Goal: Book appointment/travel/reservation

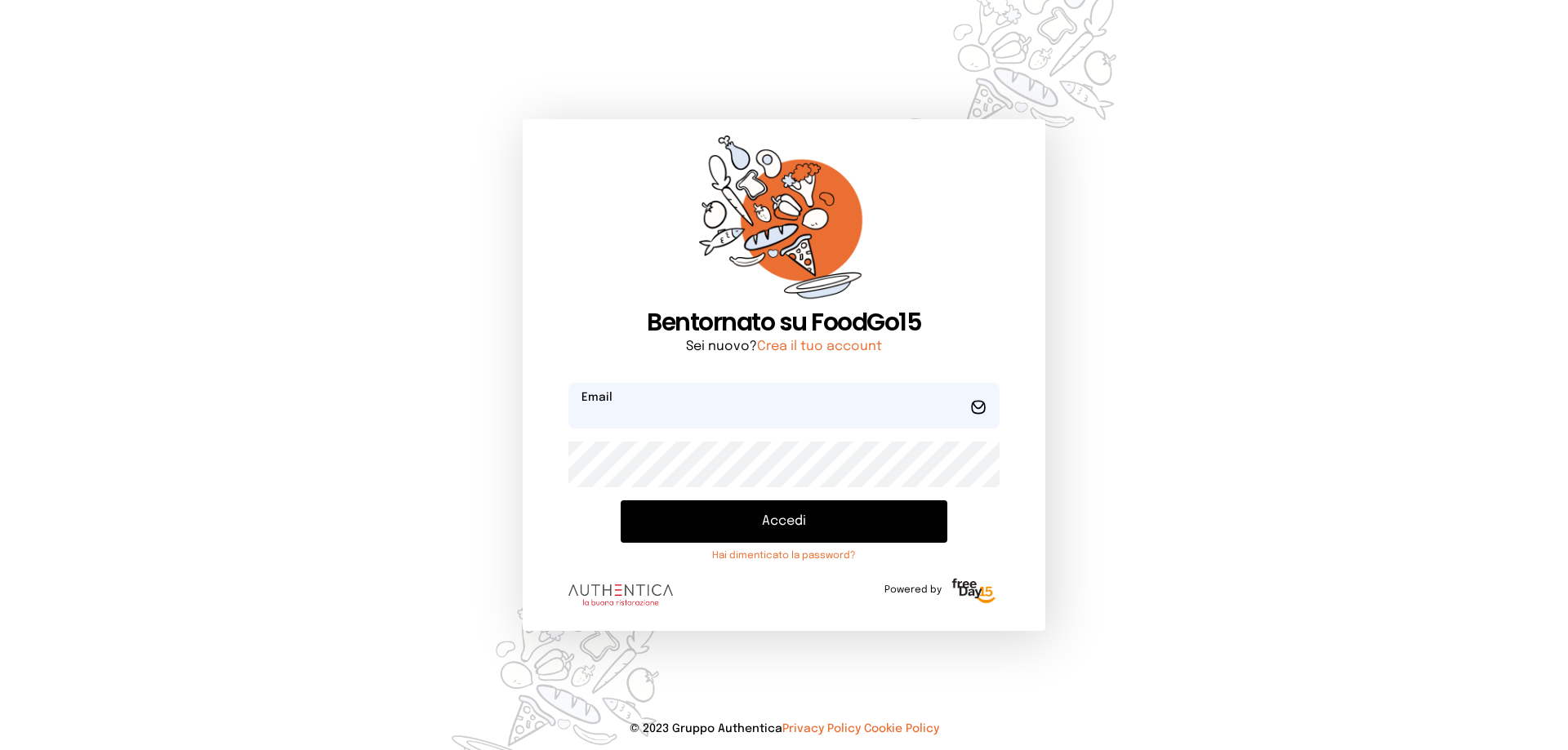
type input "**********"
click at [843, 532] on button "Accedi" at bounding box center [784, 522] width 327 height 43
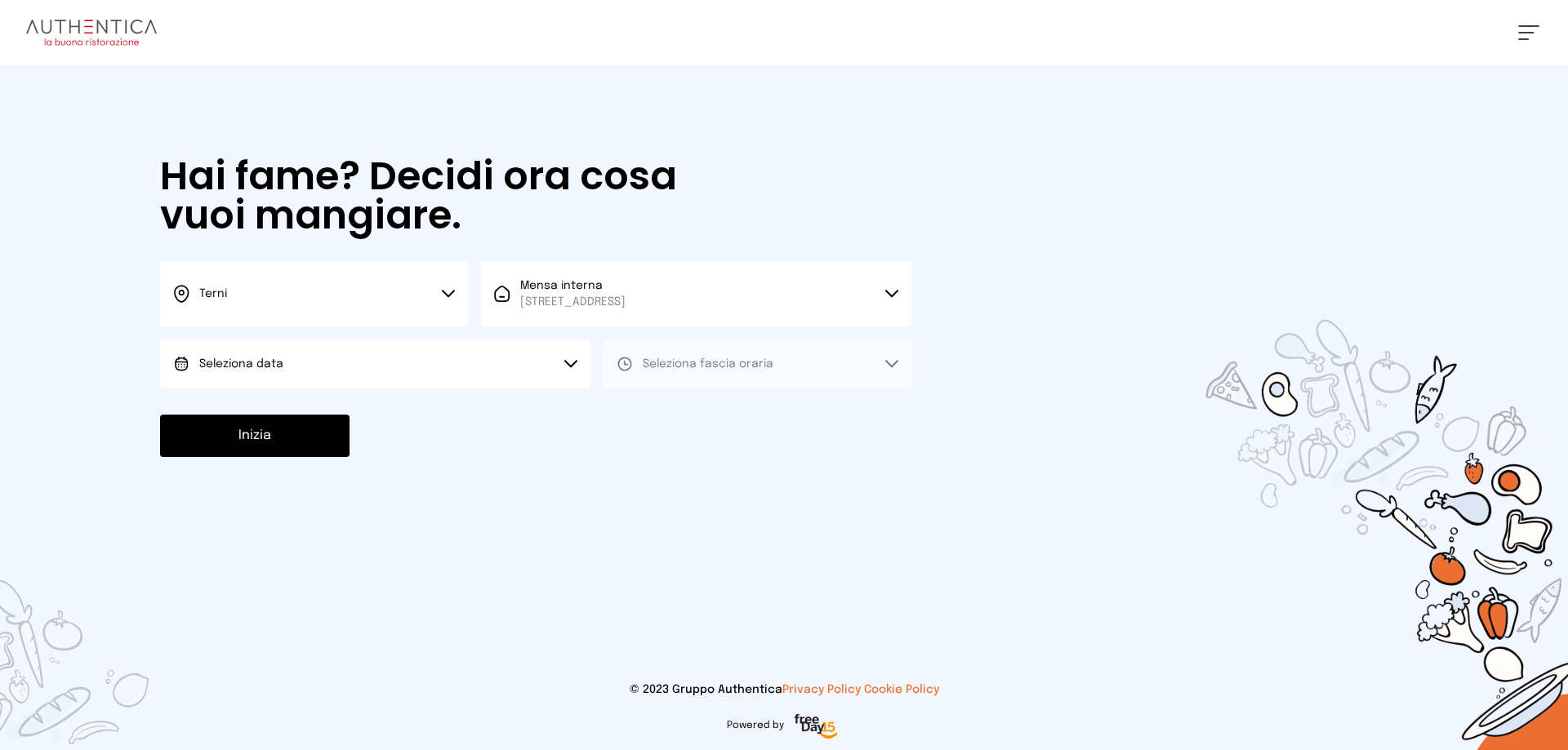
click at [278, 357] on span "Seleziona data" at bounding box center [241, 363] width 84 height 16
click at [277, 406] on span "[DATE], [DATE]" at bounding box center [240, 410] width 80 height 16
click at [719, 361] on span "Seleziona fascia oraria" at bounding box center [707, 363] width 131 height 11
click at [713, 407] on li "Pranzo" at bounding box center [758, 410] width 308 height 43
click at [290, 440] on button "Inizia" at bounding box center [255, 436] width 190 height 43
